Goal: Information Seeking & Learning: Learn about a topic

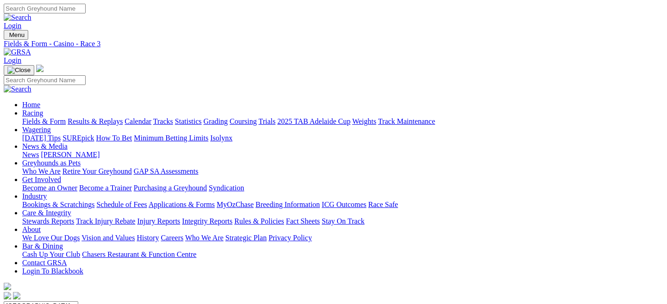
drag, startPoint x: 242, startPoint y: 132, endPoint x: 244, endPoint y: 143, distance: 11.4
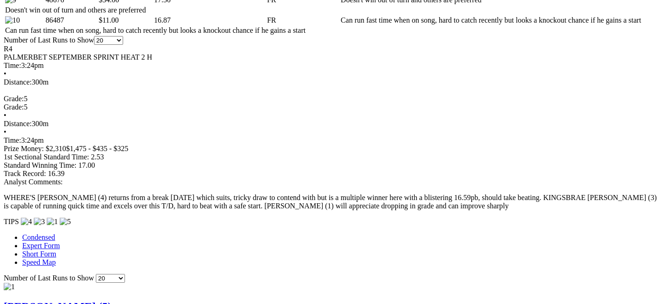
scroll to position [739, 0]
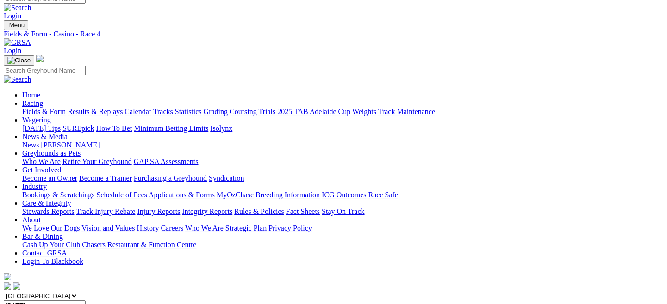
scroll to position [0, 0]
